Goal: Task Accomplishment & Management: Use online tool/utility

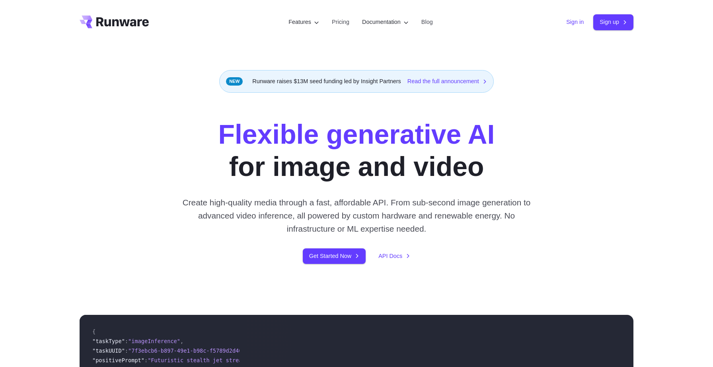
click at [566, 18] on link "Sign in" at bounding box center [575, 22] width 18 height 9
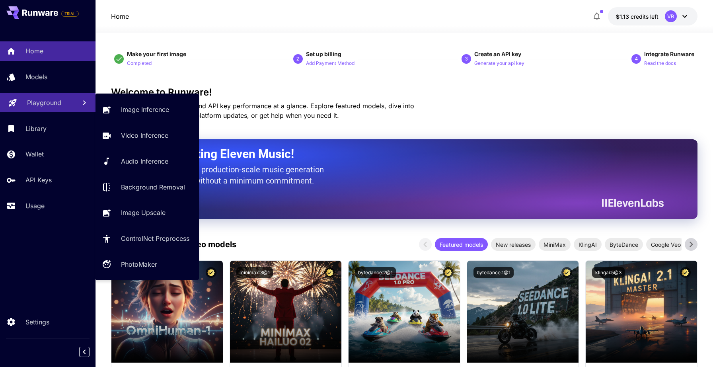
click at [49, 110] on link "Playground" at bounding box center [47, 102] width 95 height 19
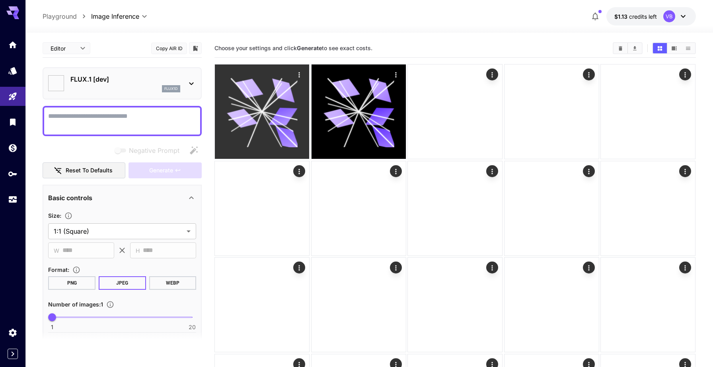
type input "**********"
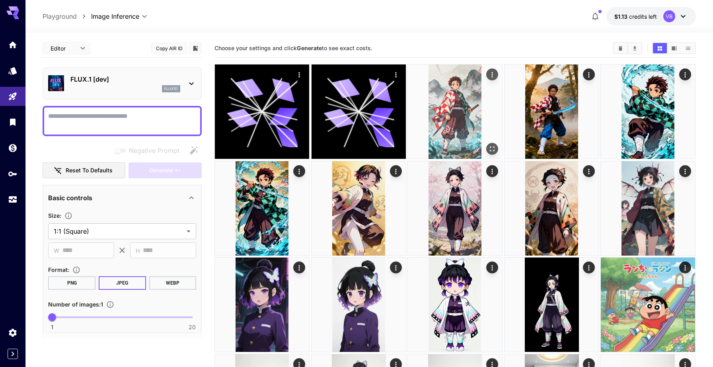
click at [492, 74] on icon "Actions" at bounding box center [493, 75] width 8 height 8
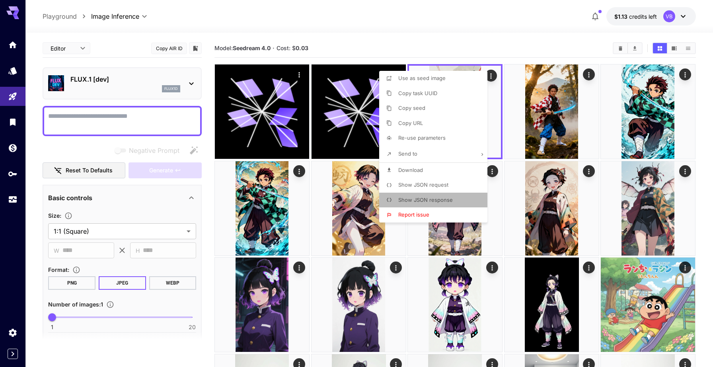
click at [425, 201] on span "Show JSON response" at bounding box center [425, 200] width 55 height 6
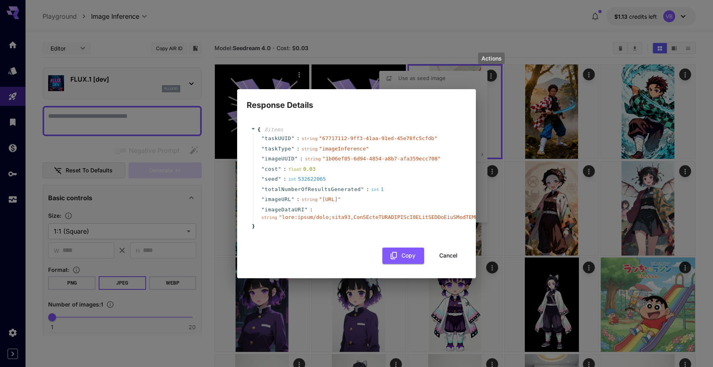
click at [447, 259] on button "Cancel" at bounding box center [448, 255] width 36 height 16
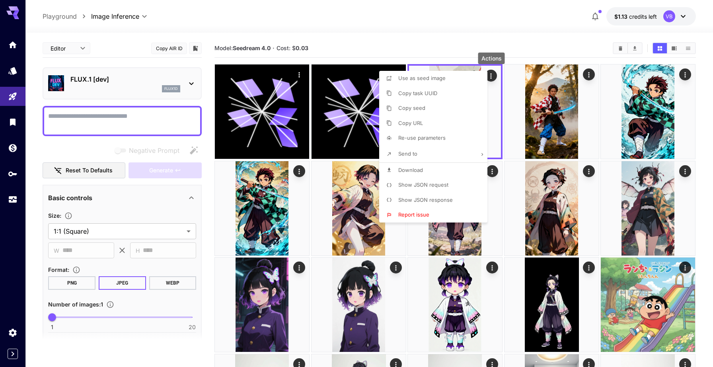
click at [410, 181] on p "Show JSON request" at bounding box center [423, 185] width 50 height 8
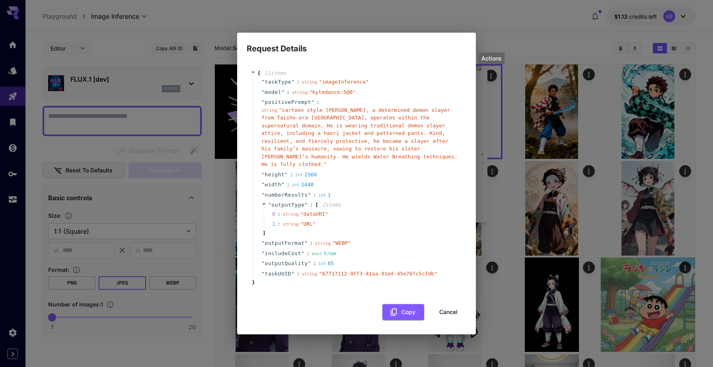
click at [291, 114] on span "" cartoon style [PERSON_NAME], a determined demon slayer from Taisho-era [GEOGR…" at bounding box center [359, 137] width 196 height 60
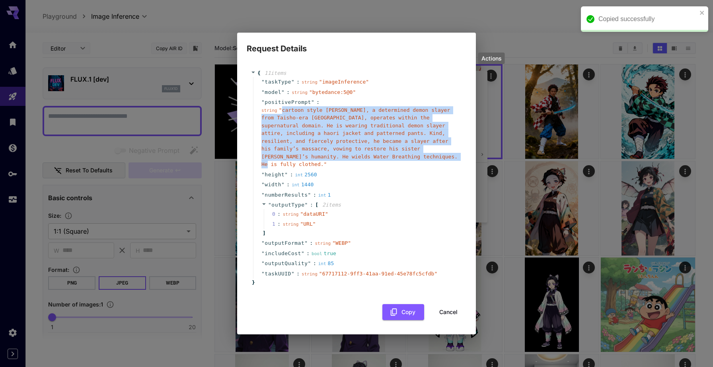
drag, startPoint x: 291, startPoint y: 114, endPoint x: 389, endPoint y: 160, distance: 108.4
click at [389, 160] on span "" cartoon style [PERSON_NAME], a determined demon slayer from Taisho-era [GEOGR…" at bounding box center [359, 137] width 196 height 60
copy span "cartoon style [PERSON_NAME], a determined demon slayer from Taisho-era [GEOGRAP…"
click at [448, 309] on button "Cancel" at bounding box center [448, 312] width 36 height 16
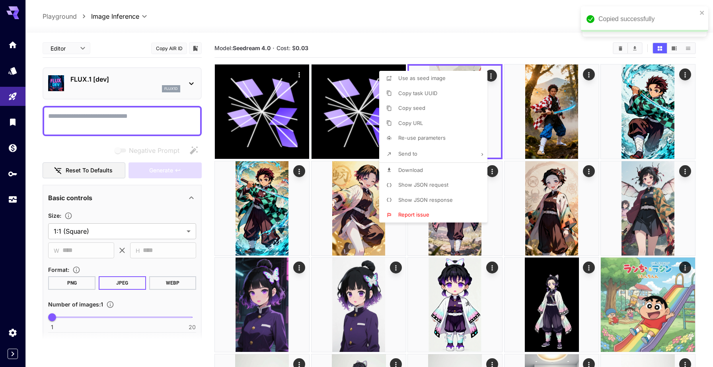
click at [154, 121] on div at bounding box center [356, 183] width 713 height 367
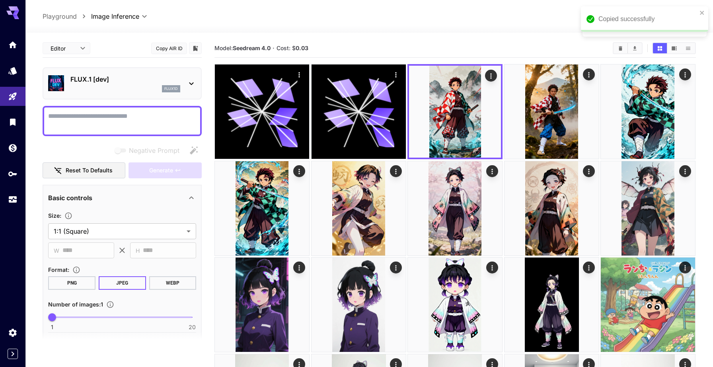
click at [148, 115] on textarea "Negative Prompt" at bounding box center [122, 120] width 148 height 19
paste textarea "**********"
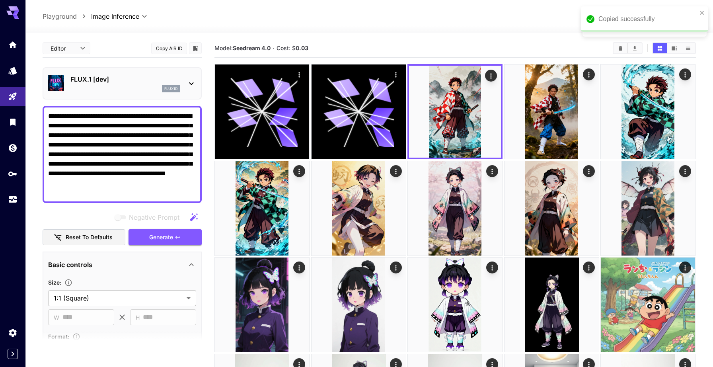
type textarea "**********"
click at [185, 80] on div "FLUX.1 [dev] flux1d" at bounding box center [122, 83] width 148 height 24
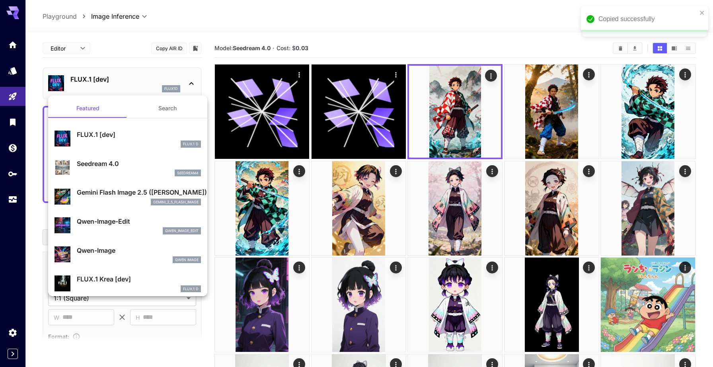
click at [137, 167] on p "Seedream 4.0" at bounding box center [139, 164] width 124 height 10
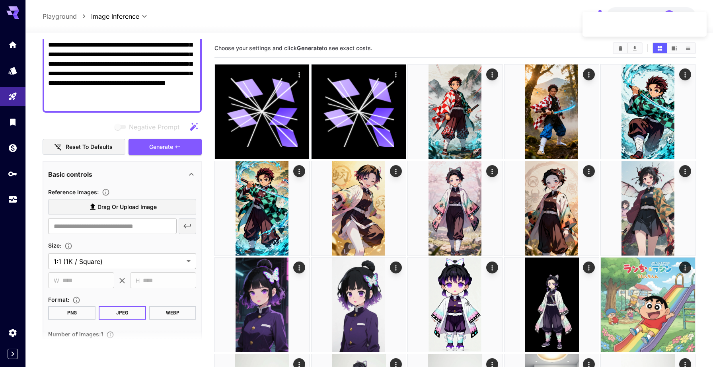
scroll to position [91, 0]
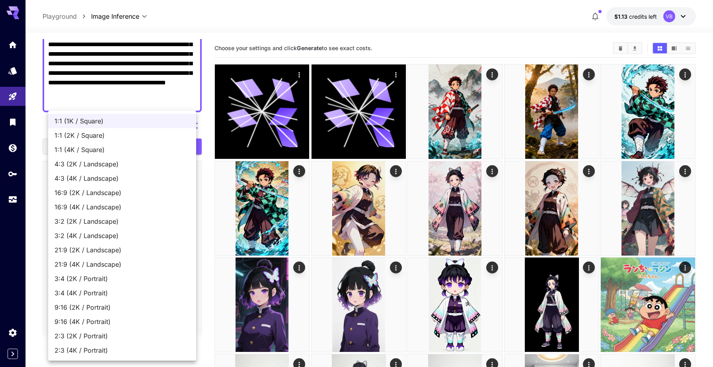
click at [128, 307] on span "9:16 (2K / Portrait)" at bounding box center [122, 307] width 135 height 10
type input "**********"
type input "****"
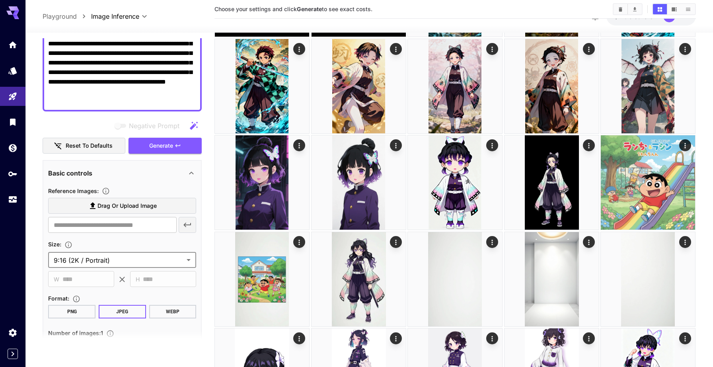
scroll to position [123, 0]
click at [169, 315] on button "WEBP" at bounding box center [172, 312] width 47 height 14
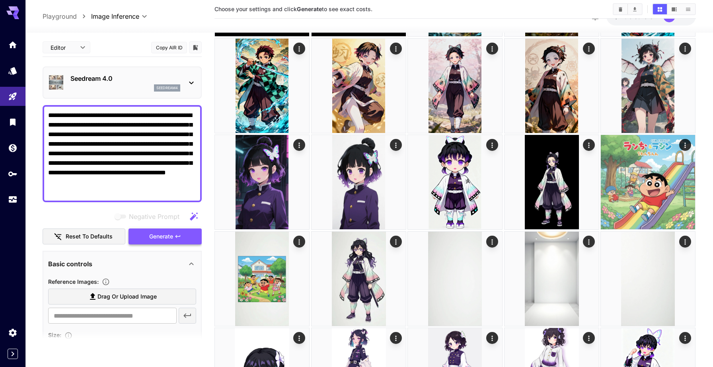
click at [154, 230] on button "Generate" at bounding box center [165, 236] width 73 height 16
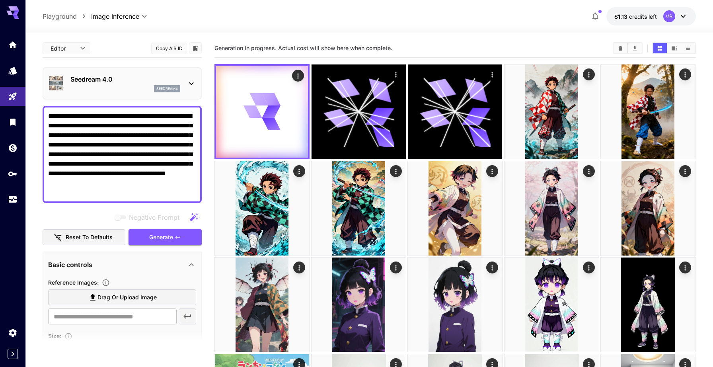
click at [180, 50] on button "Copy AIR ID" at bounding box center [169, 49] width 36 height 12
click at [248, 22] on div "**********" at bounding box center [369, 16] width 653 height 18
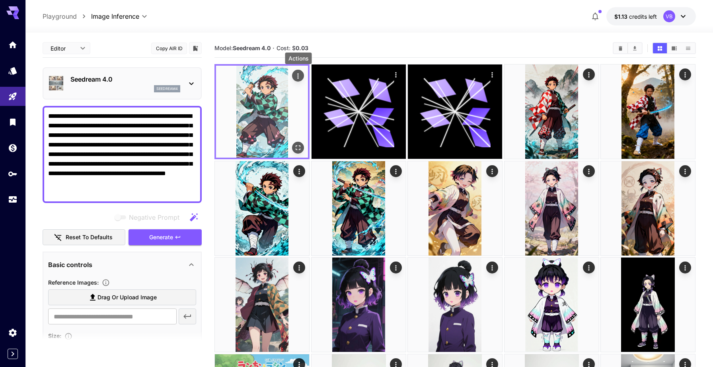
click at [297, 74] on icon "Actions" at bounding box center [298, 76] width 8 height 8
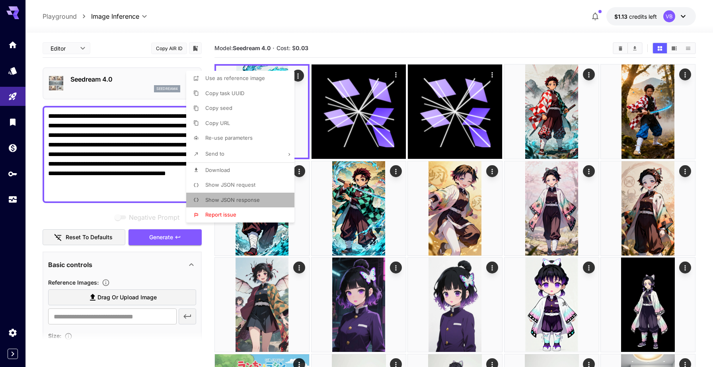
click at [252, 202] on span "Show JSON response" at bounding box center [232, 200] width 55 height 6
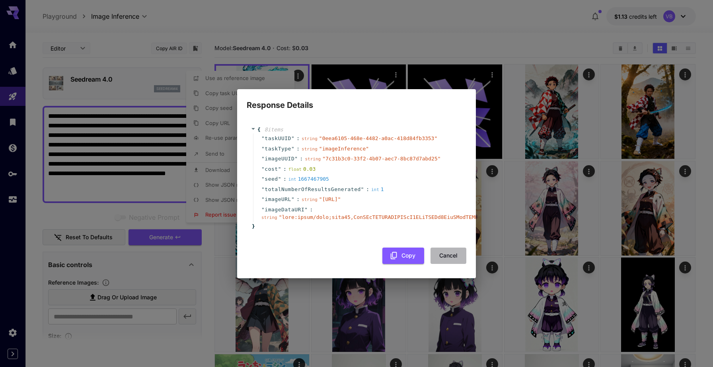
click at [442, 264] on button "Cancel" at bounding box center [448, 255] width 36 height 16
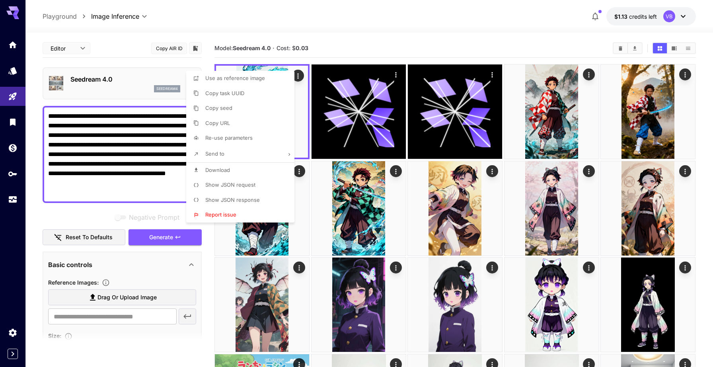
click at [357, 4] on div at bounding box center [356, 183] width 713 height 367
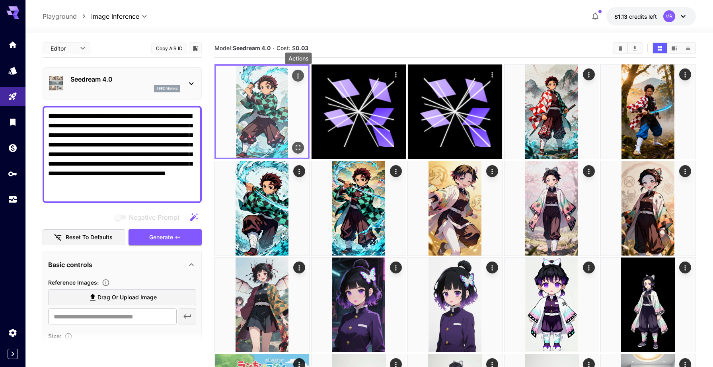
click at [296, 75] on icon "Actions" at bounding box center [298, 76] width 8 height 8
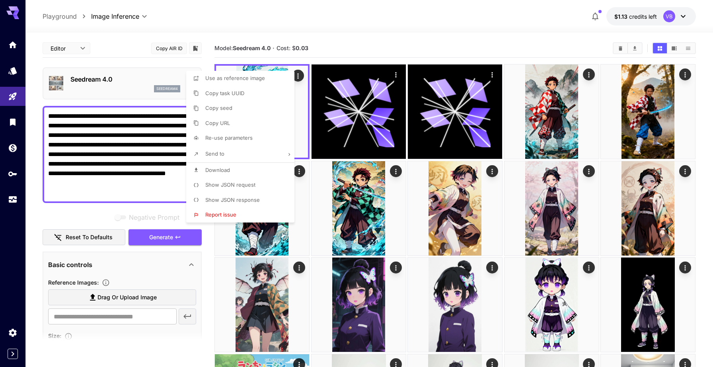
click at [339, 38] on div at bounding box center [356, 183] width 713 height 367
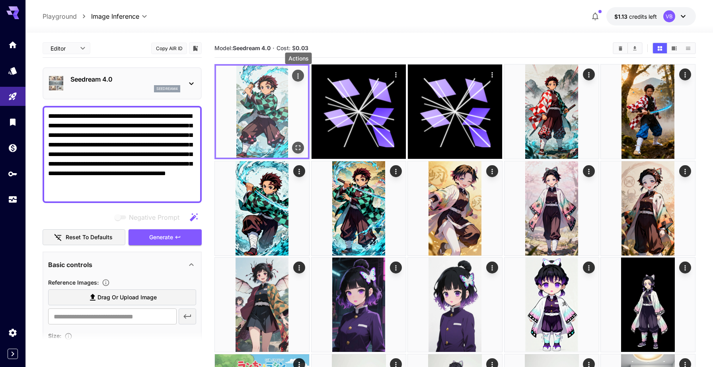
click at [300, 75] on icon "Actions" at bounding box center [298, 76] width 8 height 8
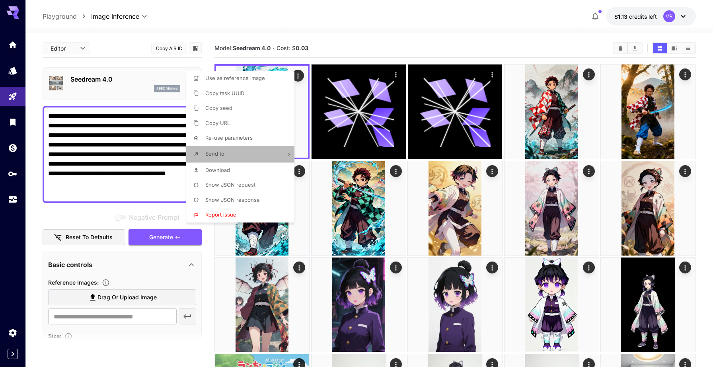
click at [255, 155] on li "Send to" at bounding box center [242, 154] width 113 height 17
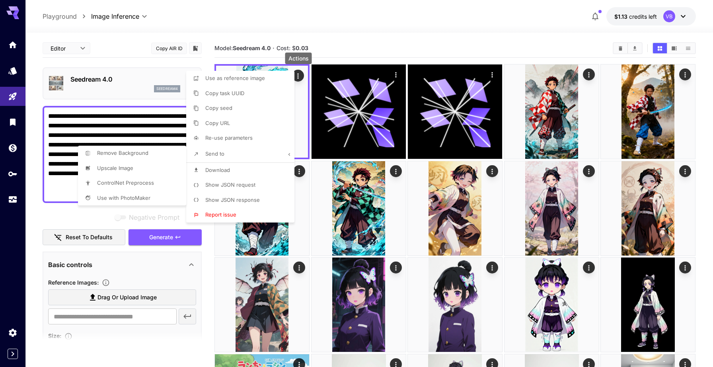
click at [255, 155] on div at bounding box center [356, 183] width 713 height 367
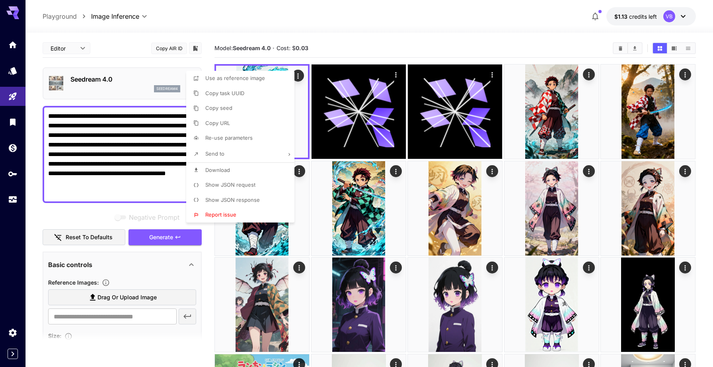
click at [324, 29] on div at bounding box center [356, 183] width 713 height 367
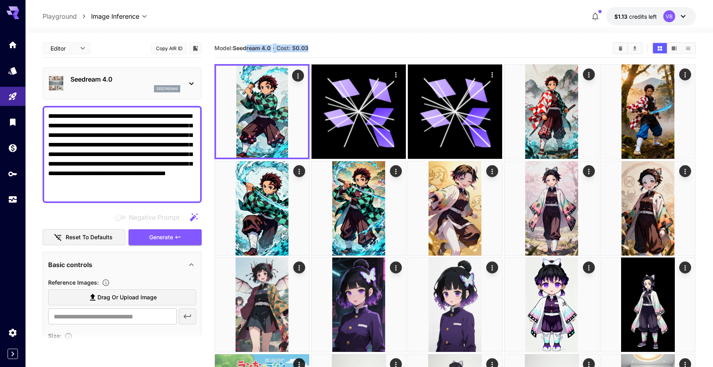
drag, startPoint x: 247, startPoint y: 49, endPoint x: 337, endPoint y: 48, distance: 89.9
click at [337, 48] on section "Model: Seedream 4.0 · Cost: $ 0.03" at bounding box center [410, 48] width 392 height 10
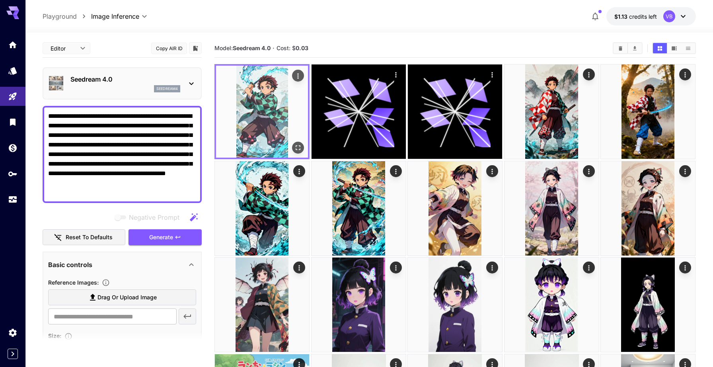
click at [279, 125] on img at bounding box center [262, 112] width 92 height 92
click at [300, 150] on icon "Open in fullscreen" at bounding box center [298, 148] width 8 height 8
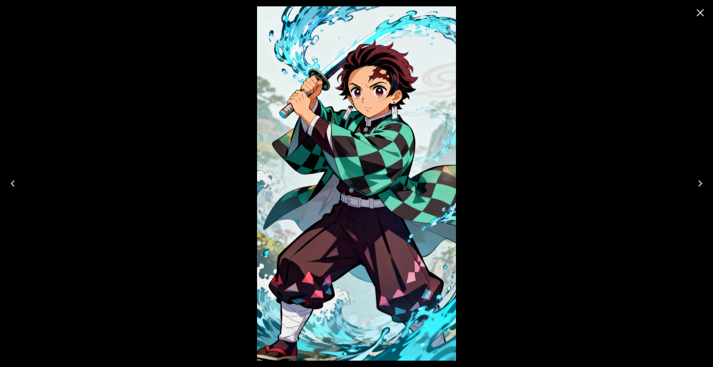
click at [703, 14] on icon "Close" at bounding box center [700, 12] width 13 height 13
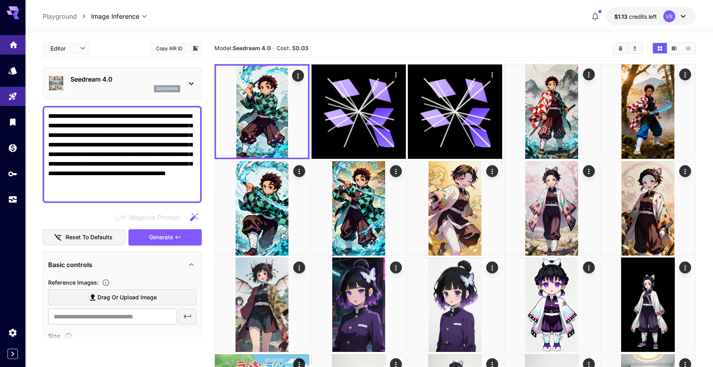
click at [8, 43] on link at bounding box center [12, 44] width 25 height 19
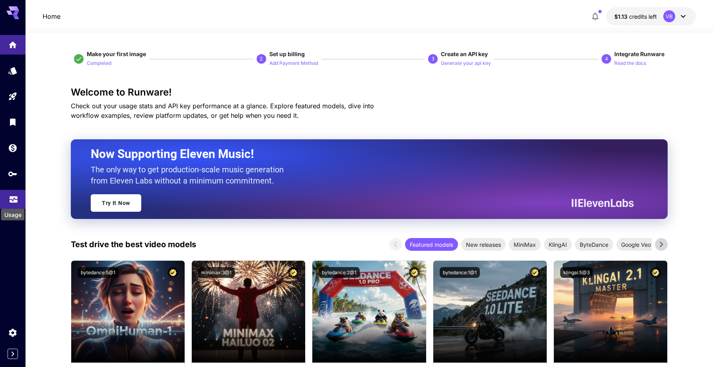
click at [12, 202] on icon "Usage" at bounding box center [14, 198] width 10 height 10
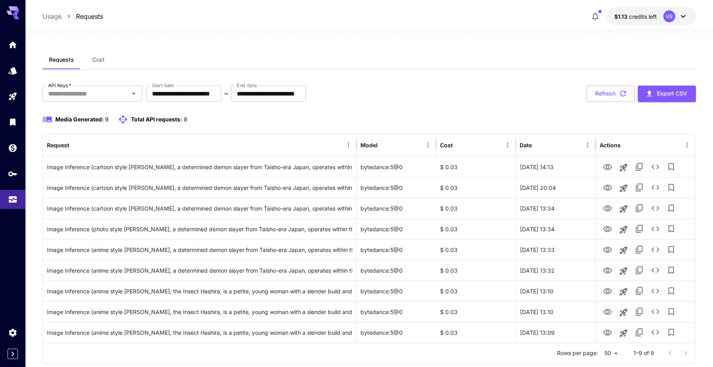
scroll to position [21, 0]
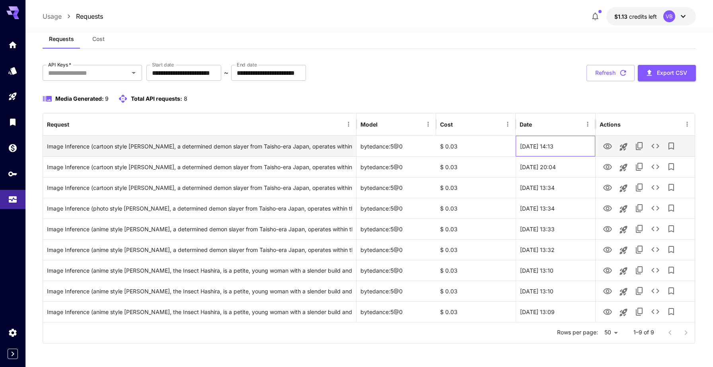
drag, startPoint x: 575, startPoint y: 146, endPoint x: 495, endPoint y: 150, distance: 79.3
click at [495, 150] on div "Image Inference (cartoon style [PERSON_NAME], a determined demon slayer from Ta…" at bounding box center [369, 146] width 652 height 21
click at [524, 150] on div "[DATE] 14:13" at bounding box center [556, 146] width 80 height 21
click at [657, 145] on icon "See details" at bounding box center [656, 146] width 10 height 10
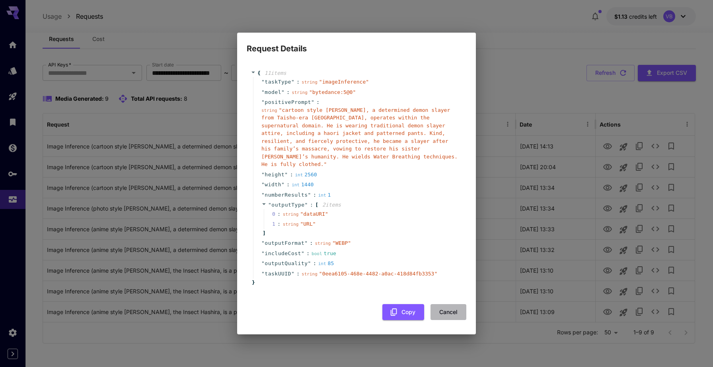
click at [448, 307] on button "Cancel" at bounding box center [448, 312] width 36 height 16
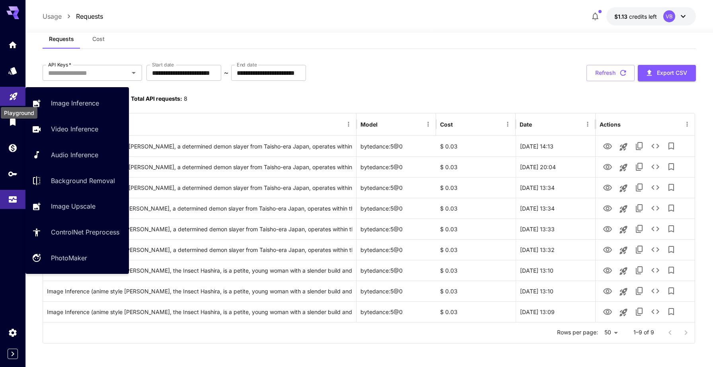
click at [12, 94] on icon "Playground" at bounding box center [14, 94] width 8 height 8
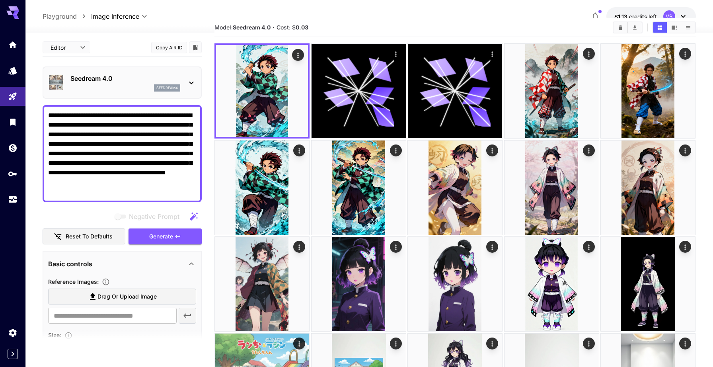
scroll to position [57, 0]
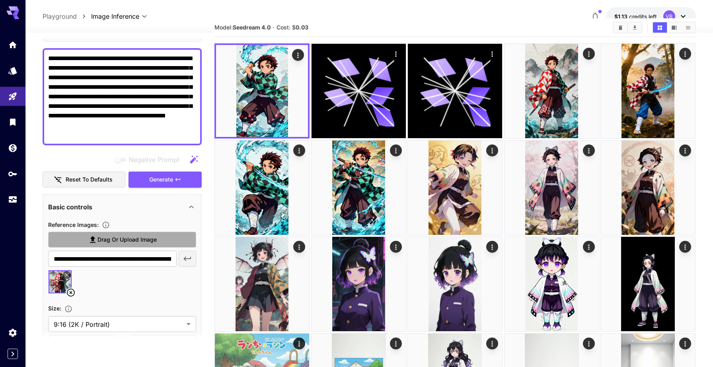
click at [113, 243] on span "Drag or upload image" at bounding box center [126, 240] width 59 height 10
click at [0, 0] on input "Drag or upload image" at bounding box center [0, 0] width 0 height 0
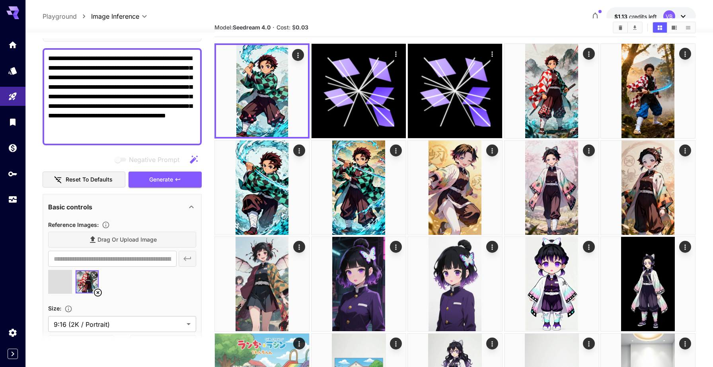
type input "**********"
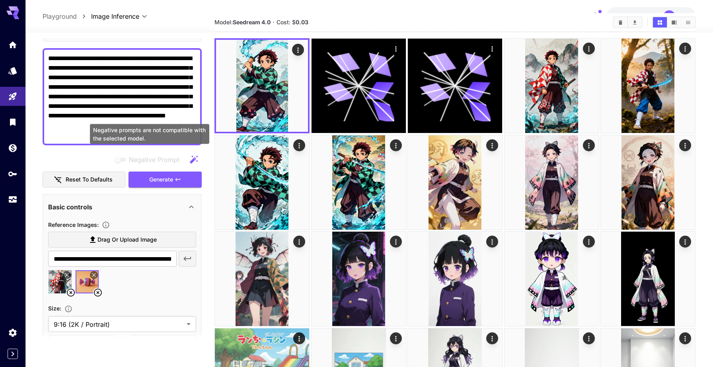
scroll to position [27, 0]
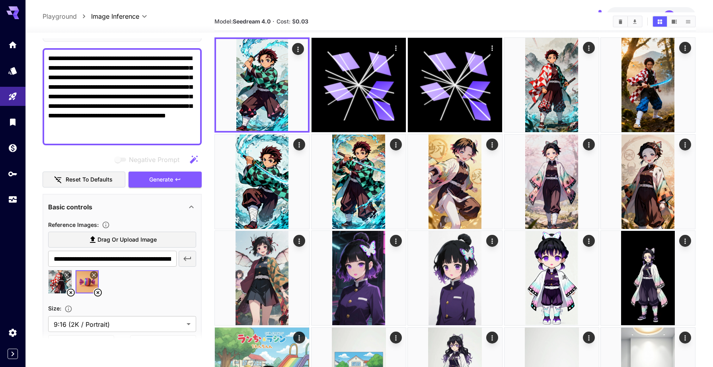
drag, startPoint x: 93, startPoint y: 133, endPoint x: 133, endPoint y: 68, distance: 76.3
click at [133, 68] on textarea "**********" at bounding box center [122, 97] width 148 height 86
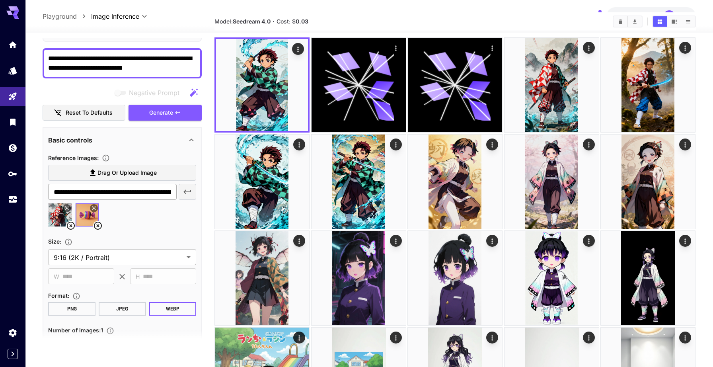
scroll to position [0, 0]
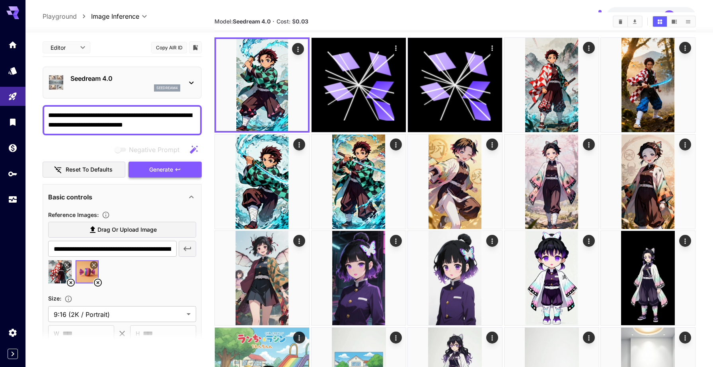
click at [152, 166] on span "Generate" at bounding box center [161, 170] width 24 height 10
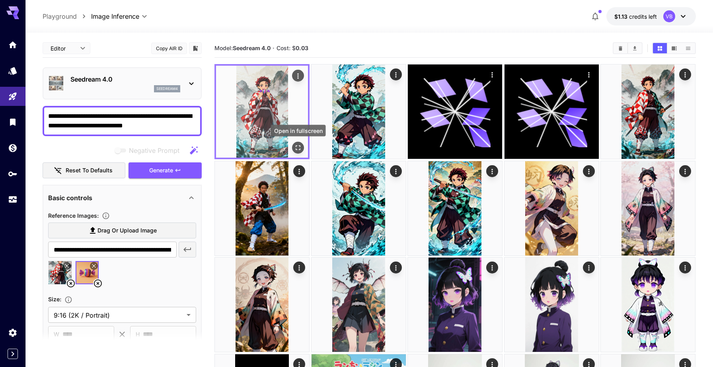
click at [297, 145] on icon "Open in fullscreen" at bounding box center [298, 148] width 8 height 8
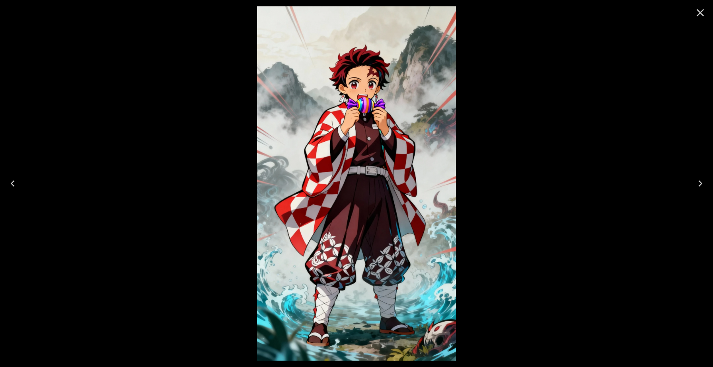
click at [699, 13] on icon "Close" at bounding box center [700, 12] width 13 height 13
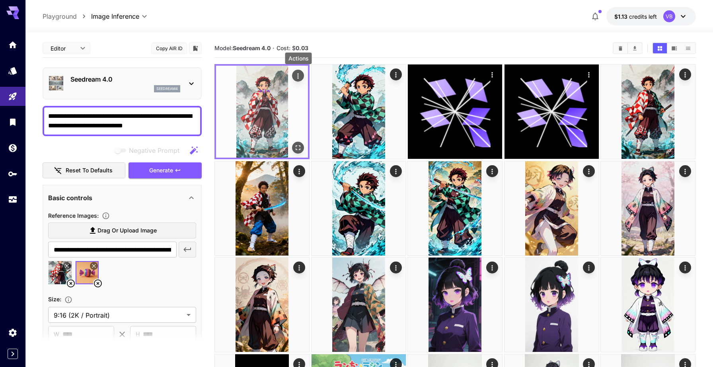
click at [297, 73] on icon "Actions" at bounding box center [298, 76] width 8 height 8
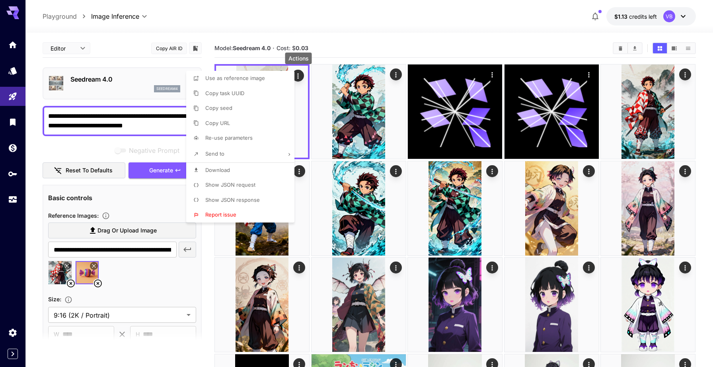
click at [253, 198] on span "Show JSON response" at bounding box center [232, 200] width 55 height 6
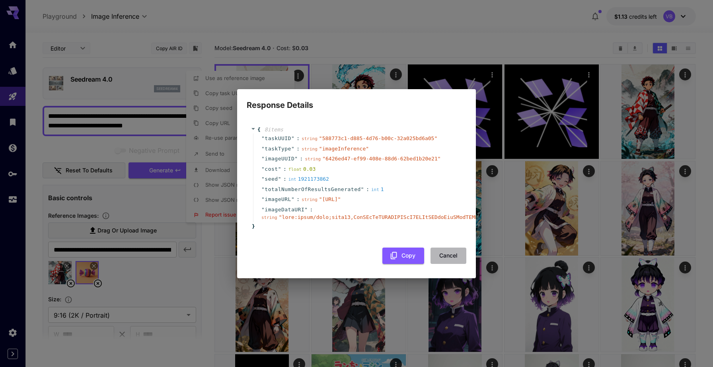
click at [449, 264] on button "Cancel" at bounding box center [448, 255] width 36 height 16
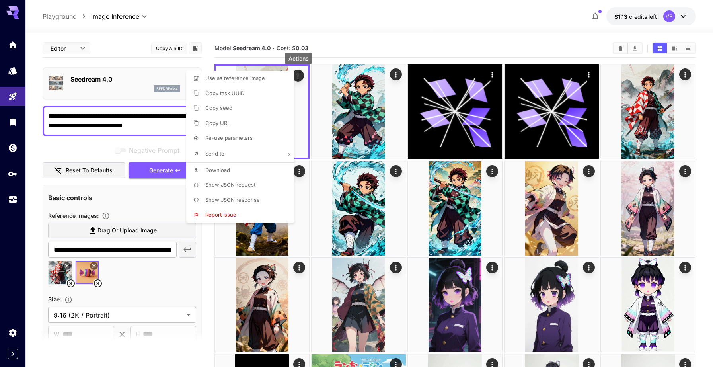
click at [409, 37] on div at bounding box center [356, 183] width 713 height 367
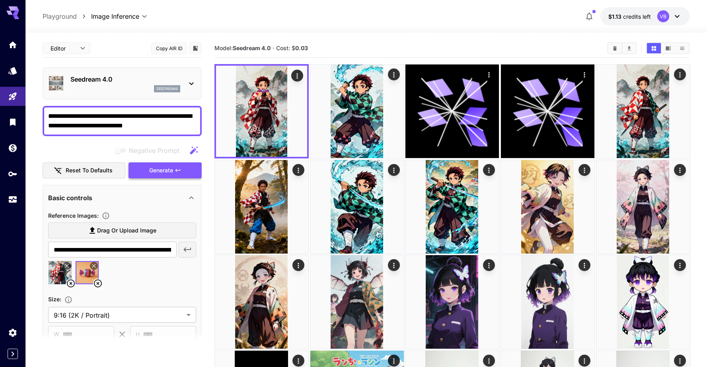
click at [149, 170] on span "Generate" at bounding box center [161, 171] width 24 height 10
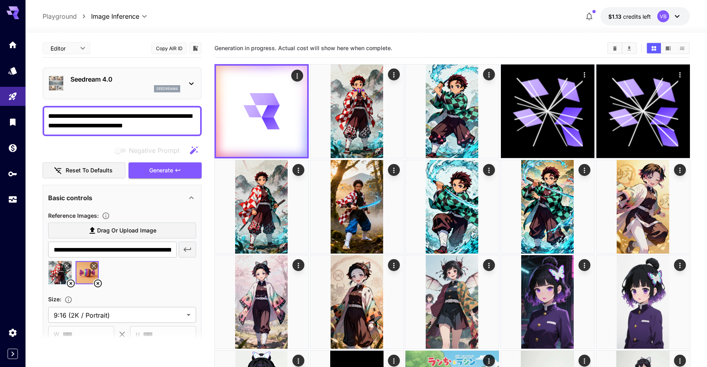
click at [173, 128] on textarea "**********" at bounding box center [122, 120] width 148 height 19
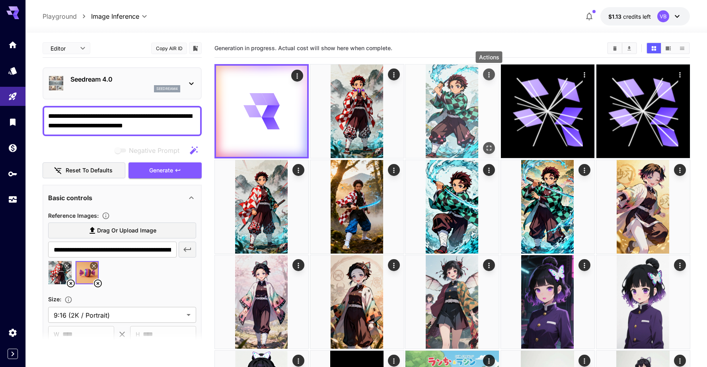
click at [486, 69] on button "Actions" at bounding box center [489, 74] width 12 height 12
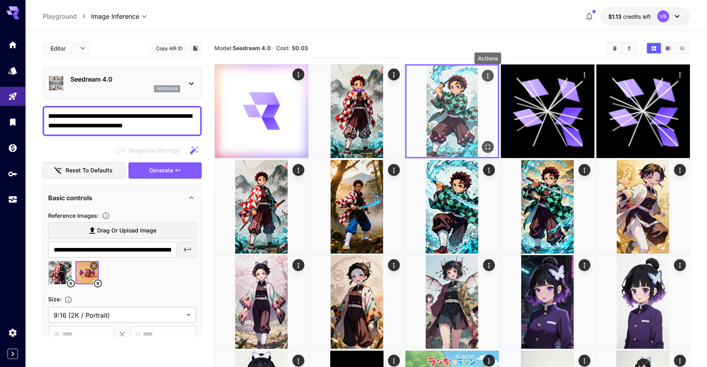
click at [486, 80] on icon "Actions" at bounding box center [488, 76] width 8 height 8
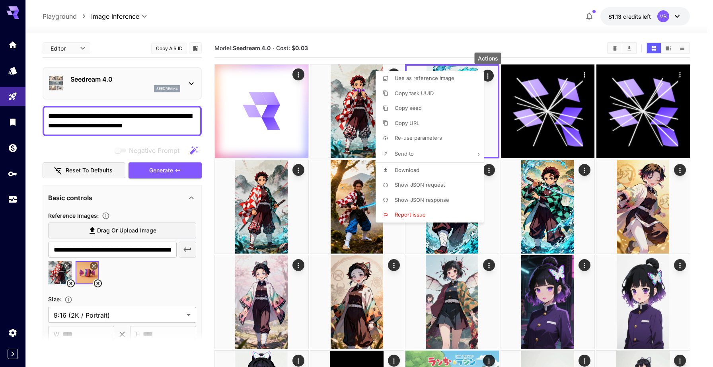
click at [472, 37] on div at bounding box center [356, 183] width 713 height 367
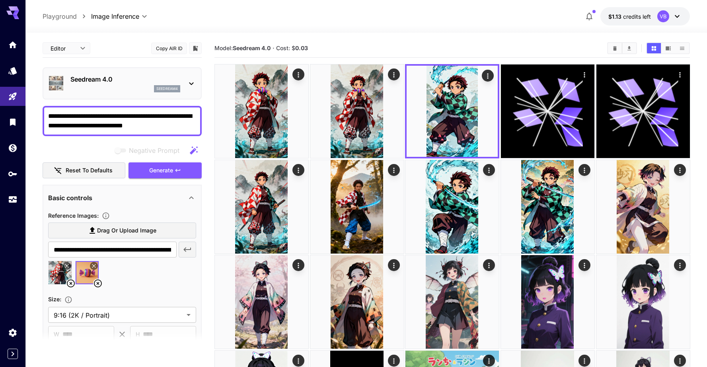
click at [424, 17] on div "**********" at bounding box center [366, 16] width 647 height 18
click at [642, 14] on span "credits left" at bounding box center [637, 16] width 28 height 7
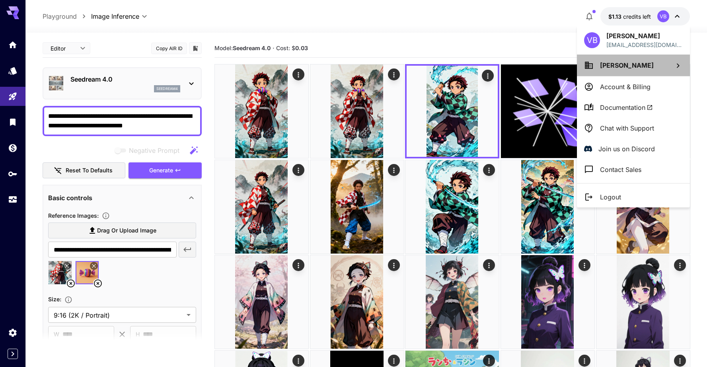
click at [633, 64] on span "Vikram Bhiwapurkar" at bounding box center [627, 65] width 54 height 8
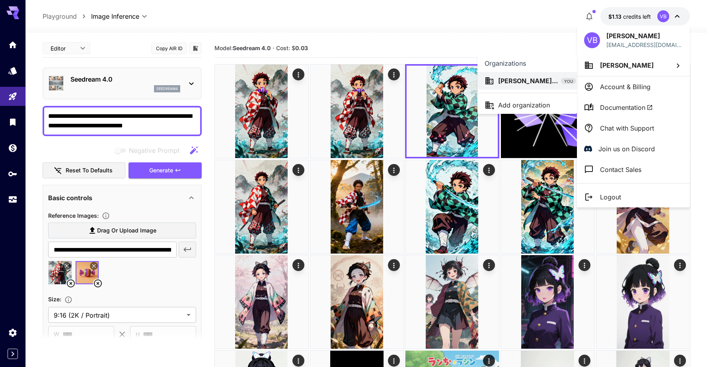
click at [493, 19] on div at bounding box center [356, 183] width 713 height 367
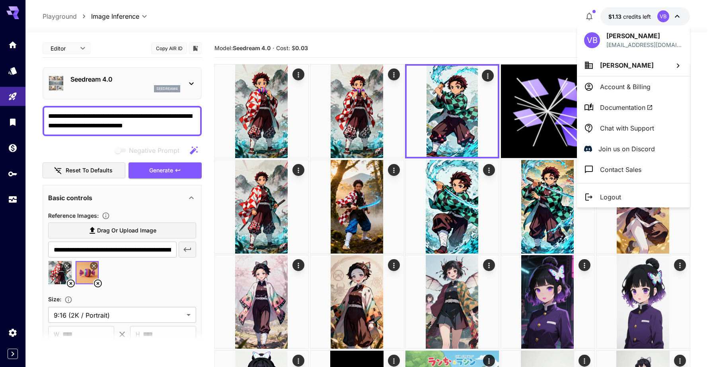
click at [118, 125] on div at bounding box center [356, 183] width 713 height 367
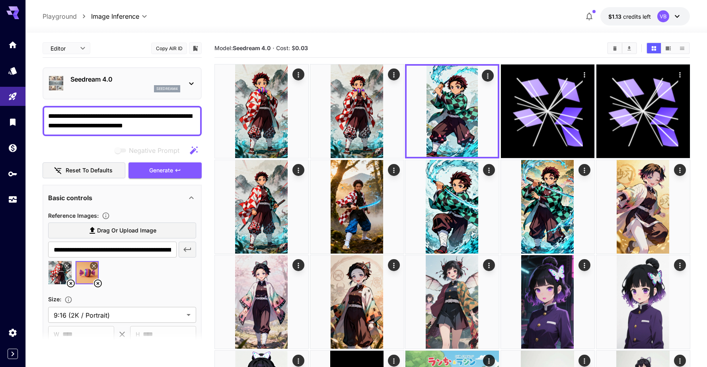
click at [121, 117] on textarea "**********" at bounding box center [122, 120] width 148 height 19
paste textarea "**********"
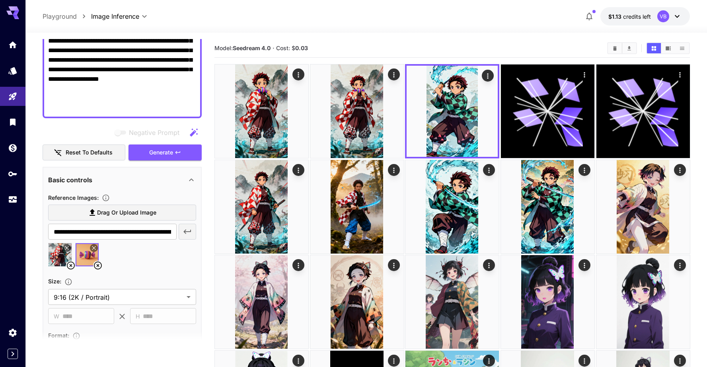
scroll to position [179, 0]
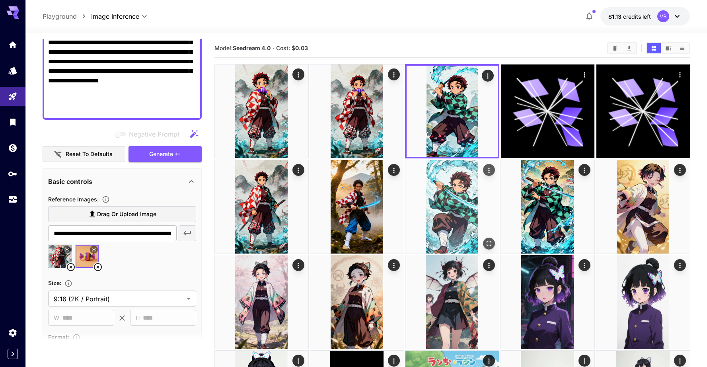
type textarea "**********"
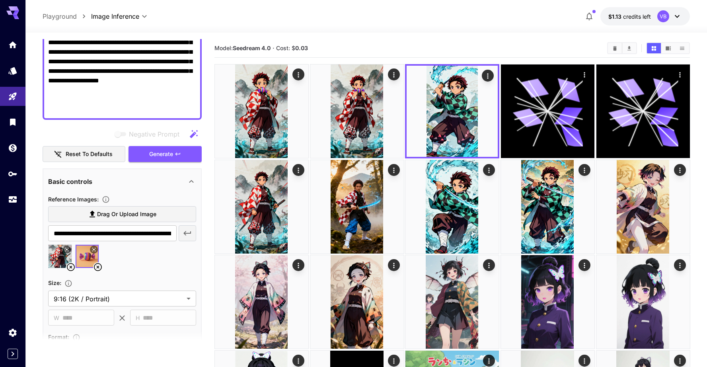
click at [99, 267] on icon at bounding box center [98, 267] width 10 height 10
click at [150, 214] on span "Drag or upload image" at bounding box center [126, 214] width 59 height 10
click at [0, 0] on input "Drag or upload image" at bounding box center [0, 0] width 0 height 0
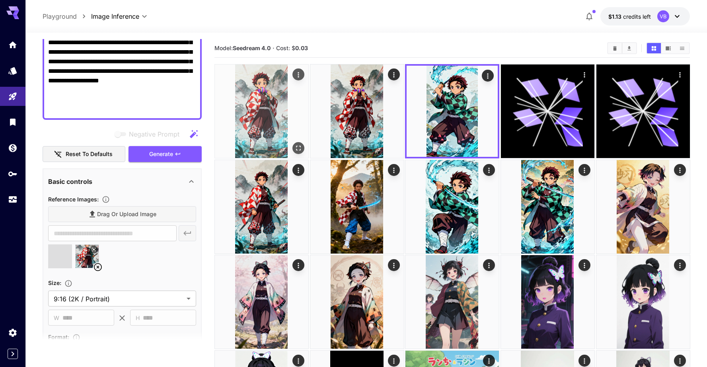
type input "**********"
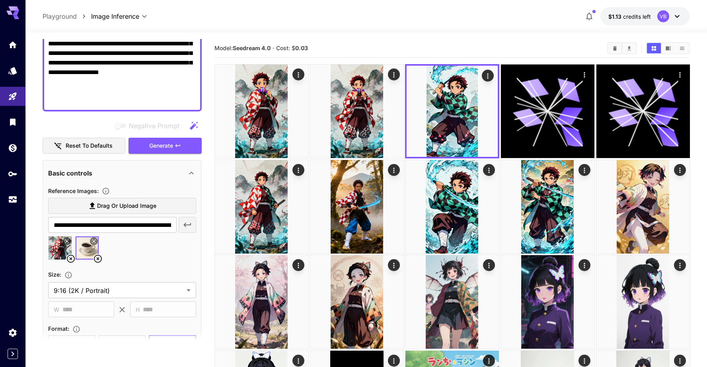
scroll to position [186, 0]
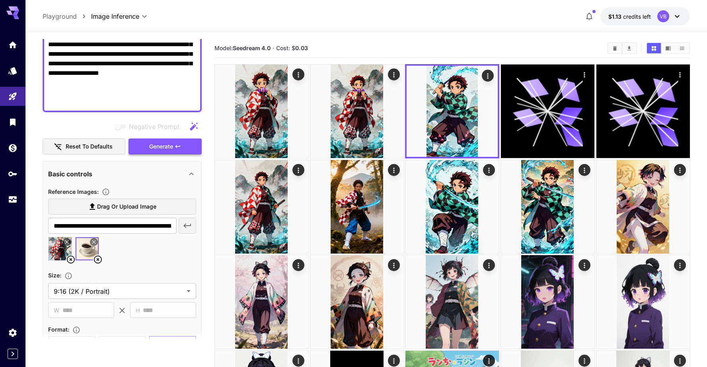
click at [164, 141] on button "Generate" at bounding box center [165, 146] width 73 height 16
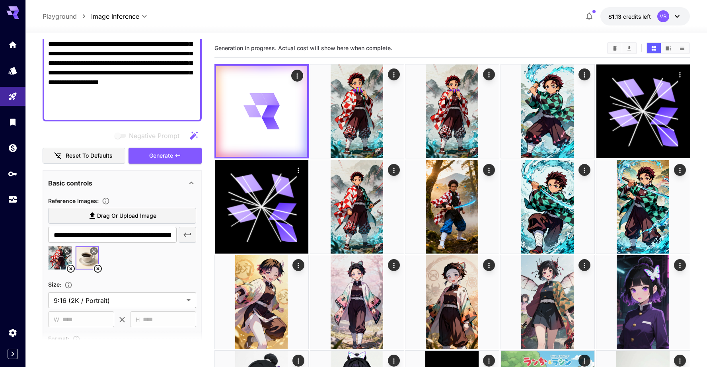
scroll to position [0, 0]
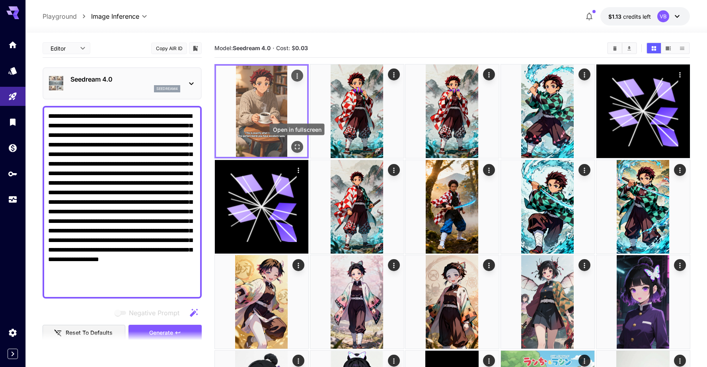
click at [297, 146] on icon "Open in fullscreen" at bounding box center [297, 147] width 8 height 8
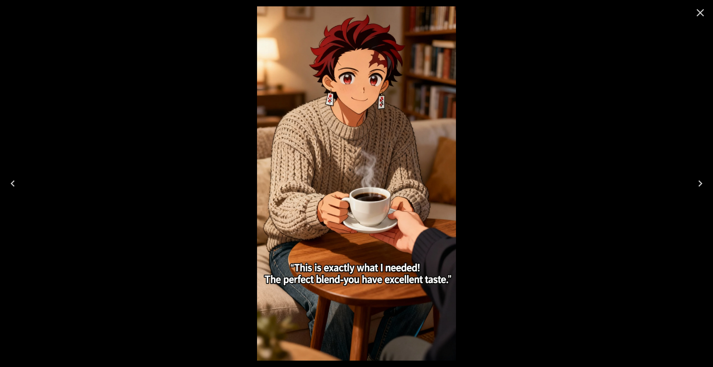
click at [703, 15] on icon "Close" at bounding box center [701, 13] width 8 height 8
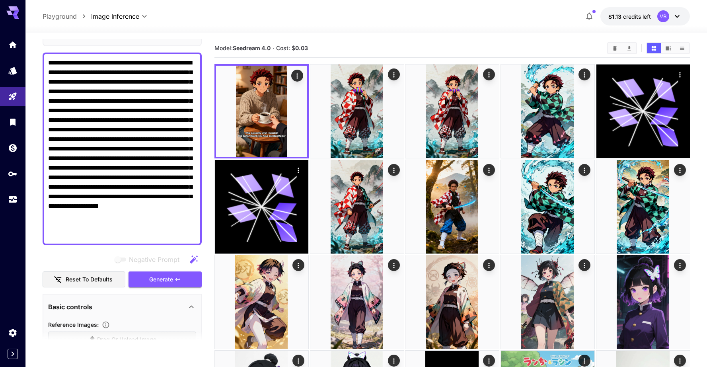
scroll to position [53, 0]
click at [164, 276] on span "Generate" at bounding box center [161, 280] width 24 height 10
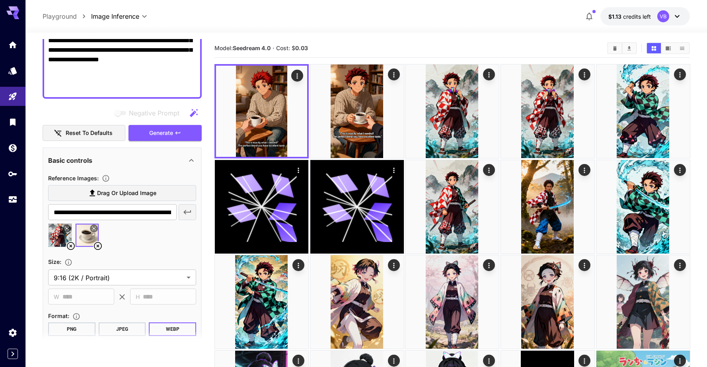
scroll to position [0, 0]
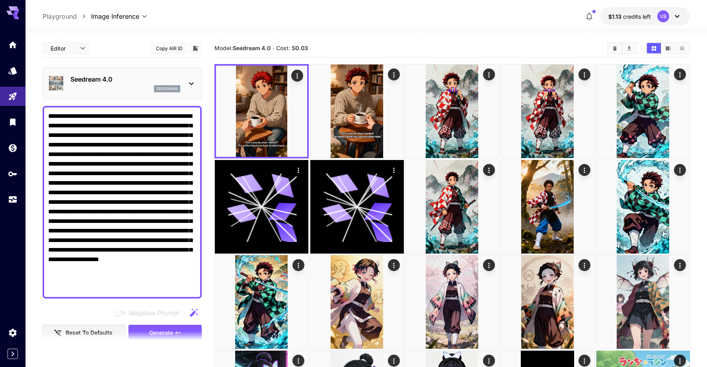
click at [352, 43] on section "Model: Seedream 4.0 · Cost: $ 0.03" at bounding box center [407, 48] width 386 height 10
click at [145, 88] on div "seedream4" at bounding box center [125, 88] width 110 height 7
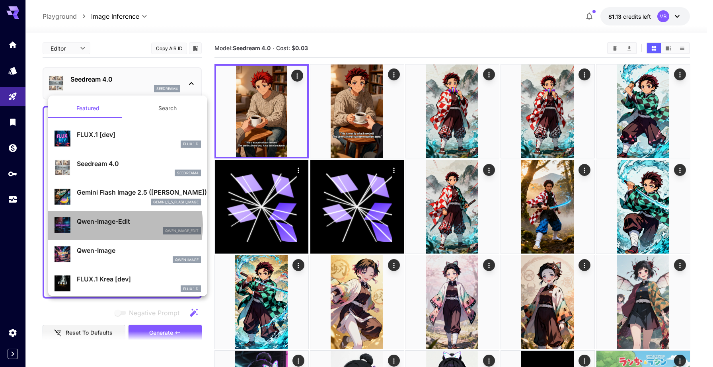
click at [113, 225] on p "Qwen-Image-Edit" at bounding box center [139, 221] width 124 height 10
type input "**********"
type input "***"
type input "****"
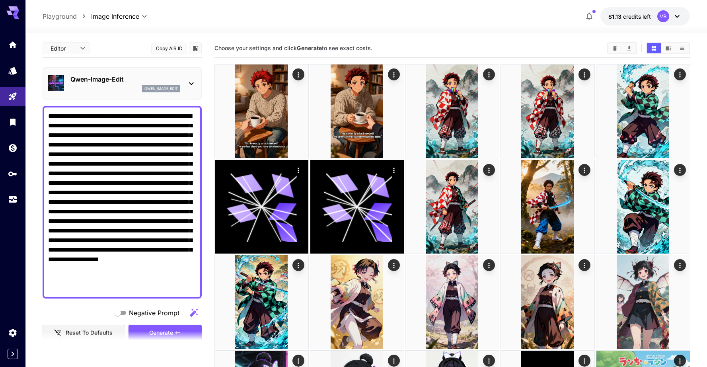
scroll to position [37, 0]
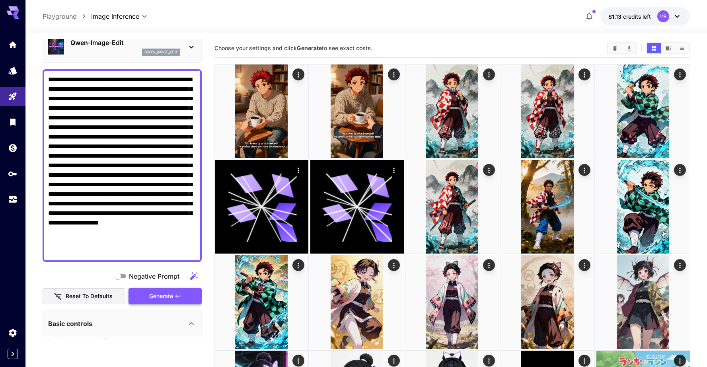
click at [154, 298] on span "Generate" at bounding box center [161, 296] width 24 height 10
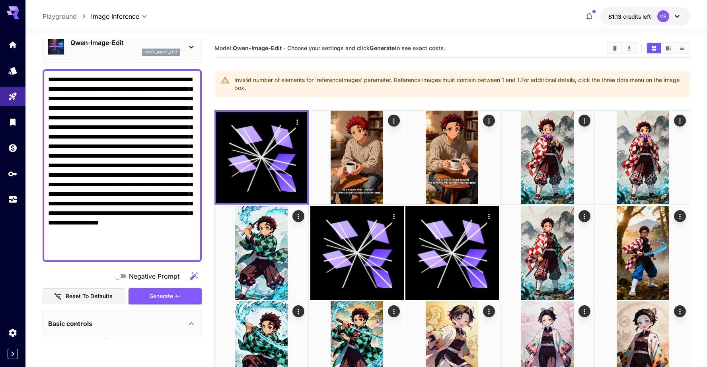
scroll to position [0, 0]
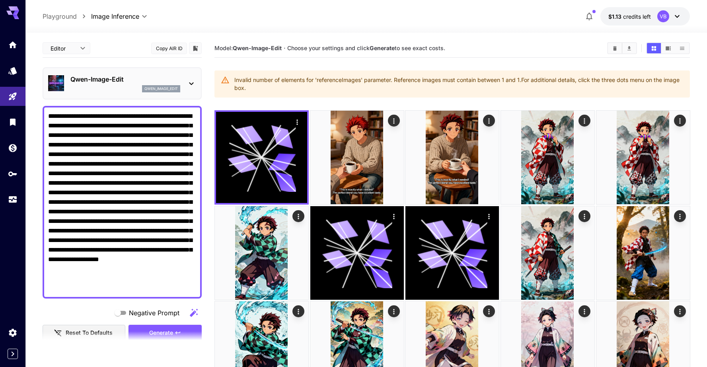
click at [344, 83] on div "Invalid number of elements for 'referenceImages' parameter. Reference images mu…" at bounding box center [458, 84] width 449 height 22
click at [383, 81] on div "Invalid number of elements for 'referenceImages' parameter. Reference images mu…" at bounding box center [458, 84] width 449 height 22
click at [119, 83] on p "Qwen-Image-Edit" at bounding box center [125, 79] width 110 height 10
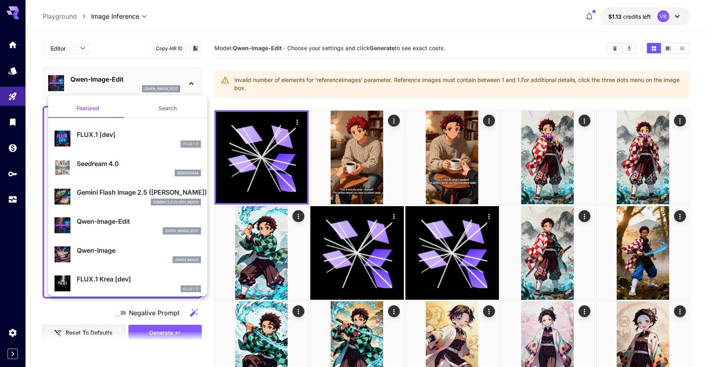
click at [134, 197] on p "Gemini Flash Image 2.5 ([PERSON_NAME])" at bounding box center [139, 192] width 124 height 10
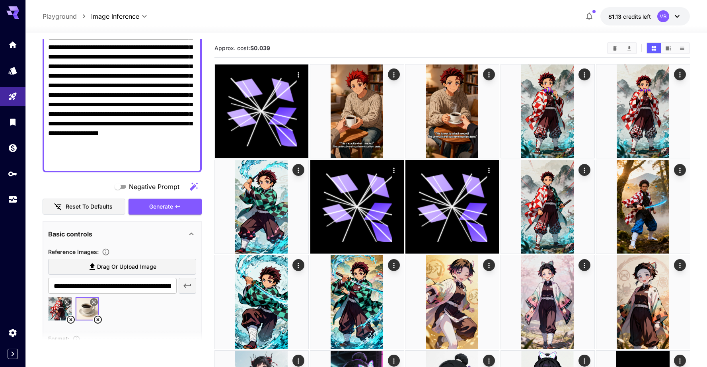
scroll to position [137, 0]
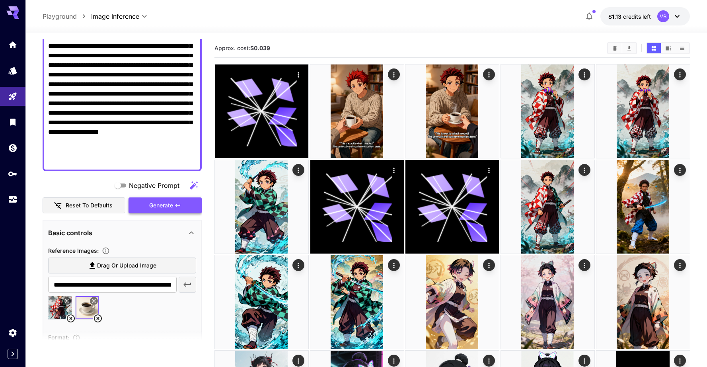
click at [150, 203] on span "Generate" at bounding box center [161, 206] width 24 height 10
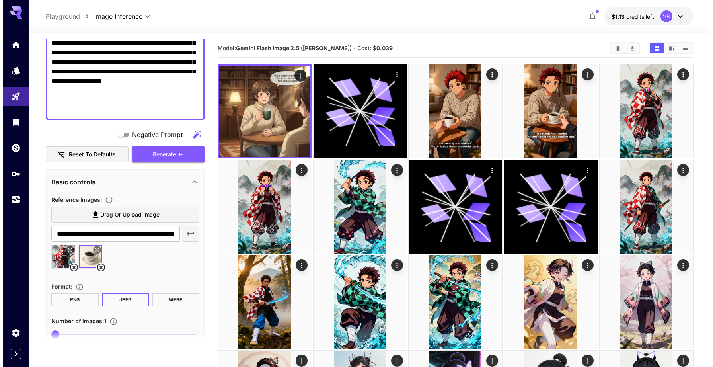
scroll to position [0, 0]
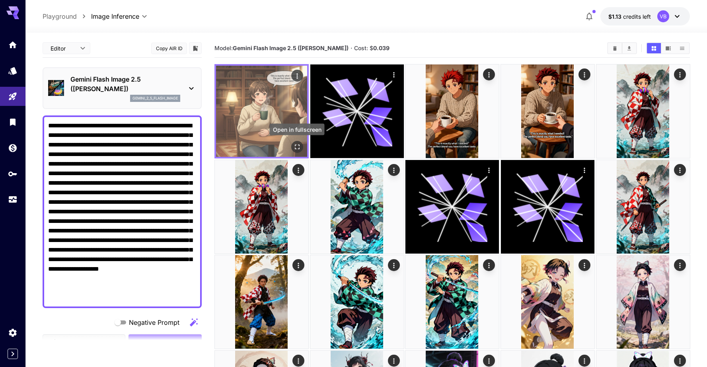
click at [296, 144] on icon "Open in fullscreen" at bounding box center [297, 146] width 5 height 5
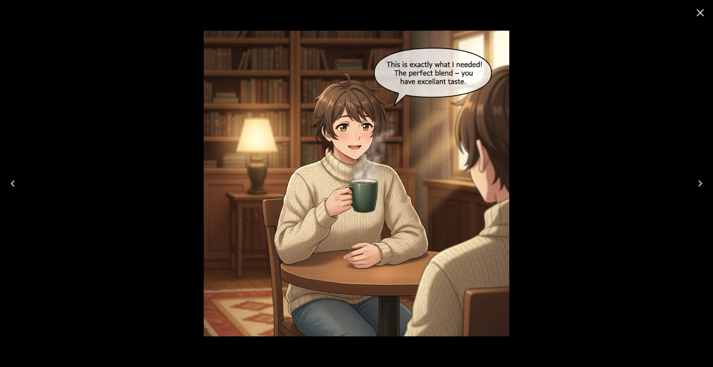
click at [703, 184] on icon "Next" at bounding box center [700, 183] width 13 height 13
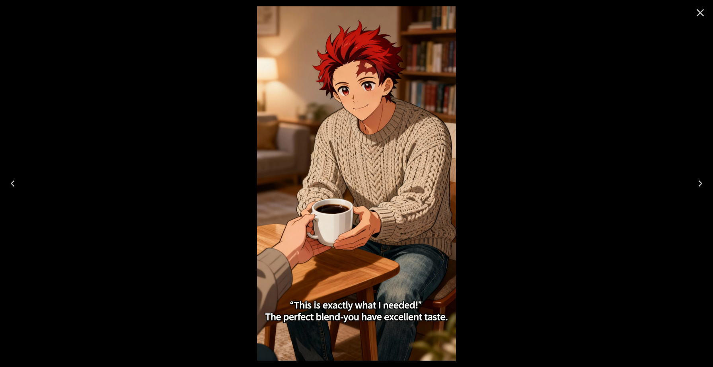
click at [12, 185] on icon "Previous" at bounding box center [12, 183] width 13 height 13
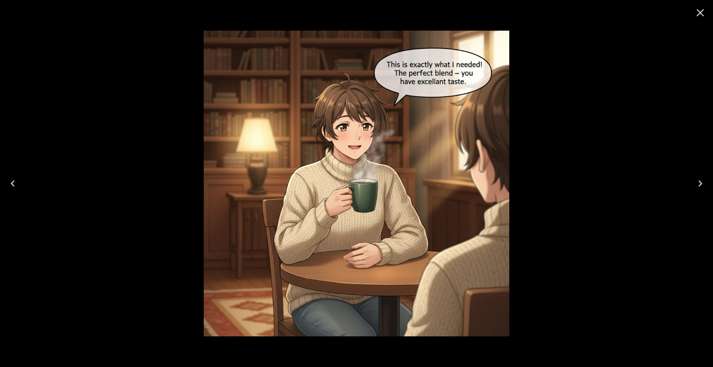
click at [704, 10] on icon "Close" at bounding box center [700, 12] width 13 height 13
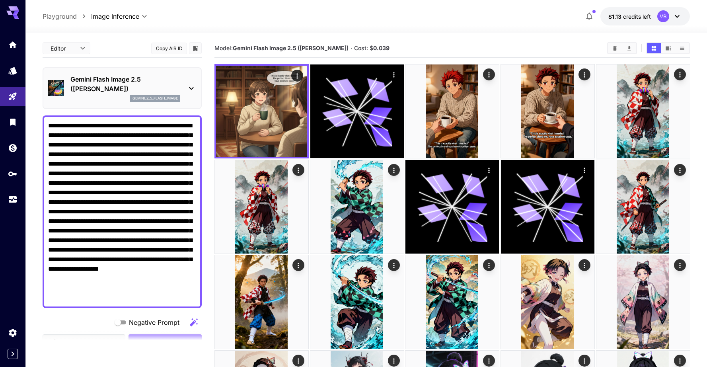
click at [130, 86] on p "Gemini Flash Image 2.5 ([PERSON_NAME])" at bounding box center [125, 83] width 110 height 19
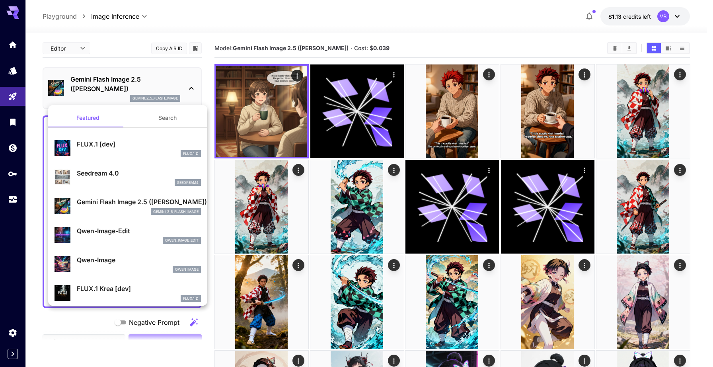
click at [217, 37] on div at bounding box center [356, 183] width 713 height 367
